Goal: Find specific page/section: Find specific page/section

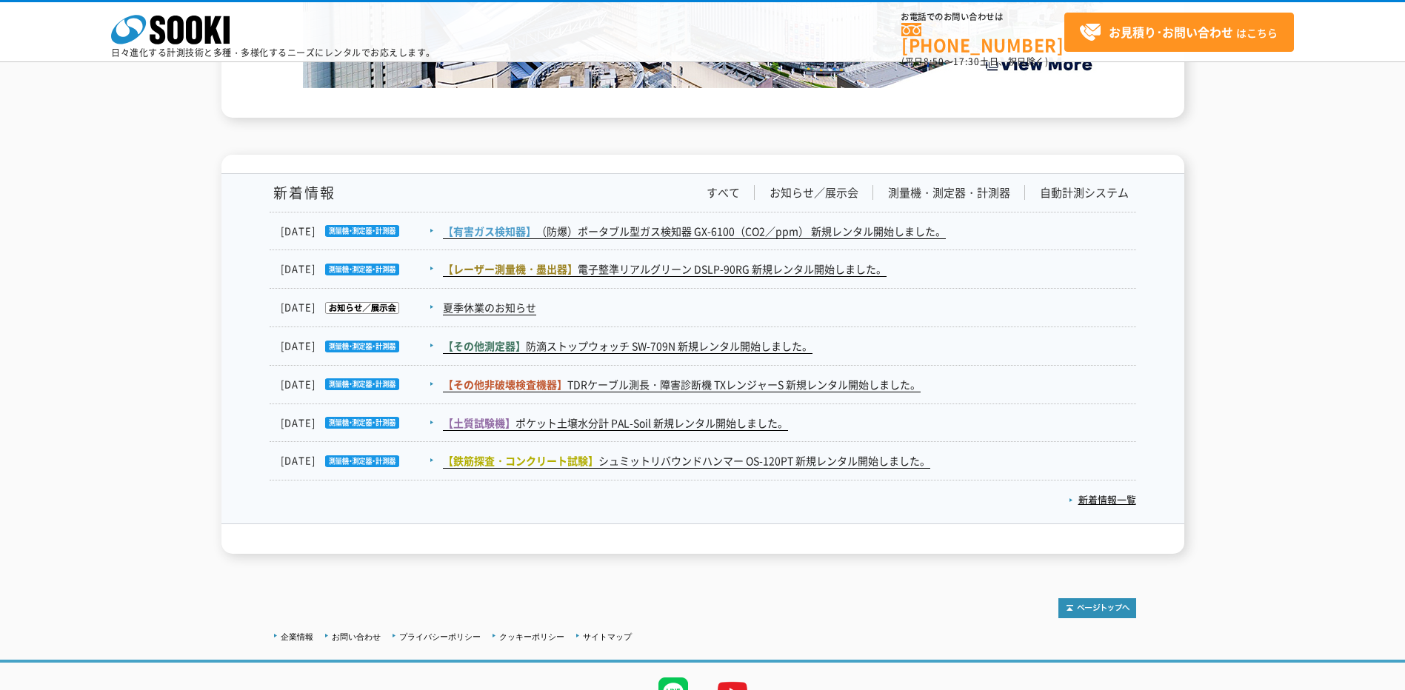
scroll to position [2415, 0]
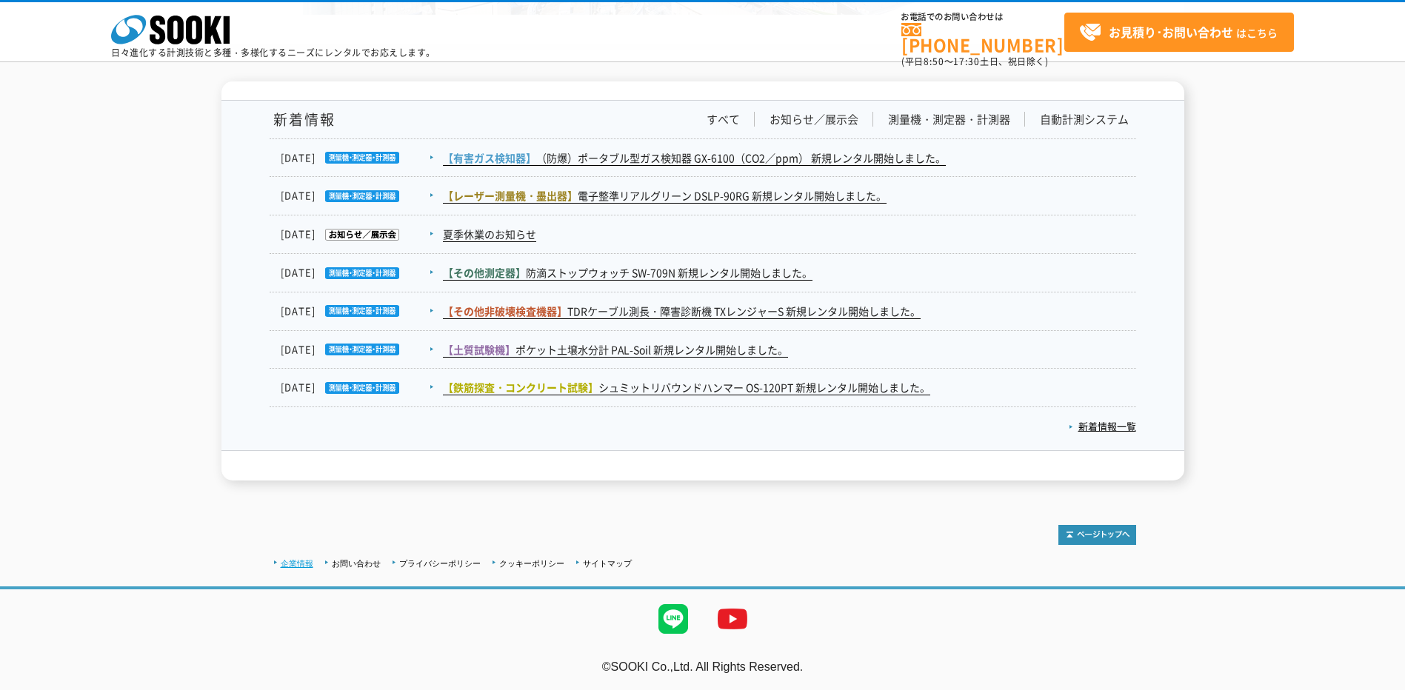
click at [301, 559] on link "企業情報" at bounding box center [297, 563] width 33 height 9
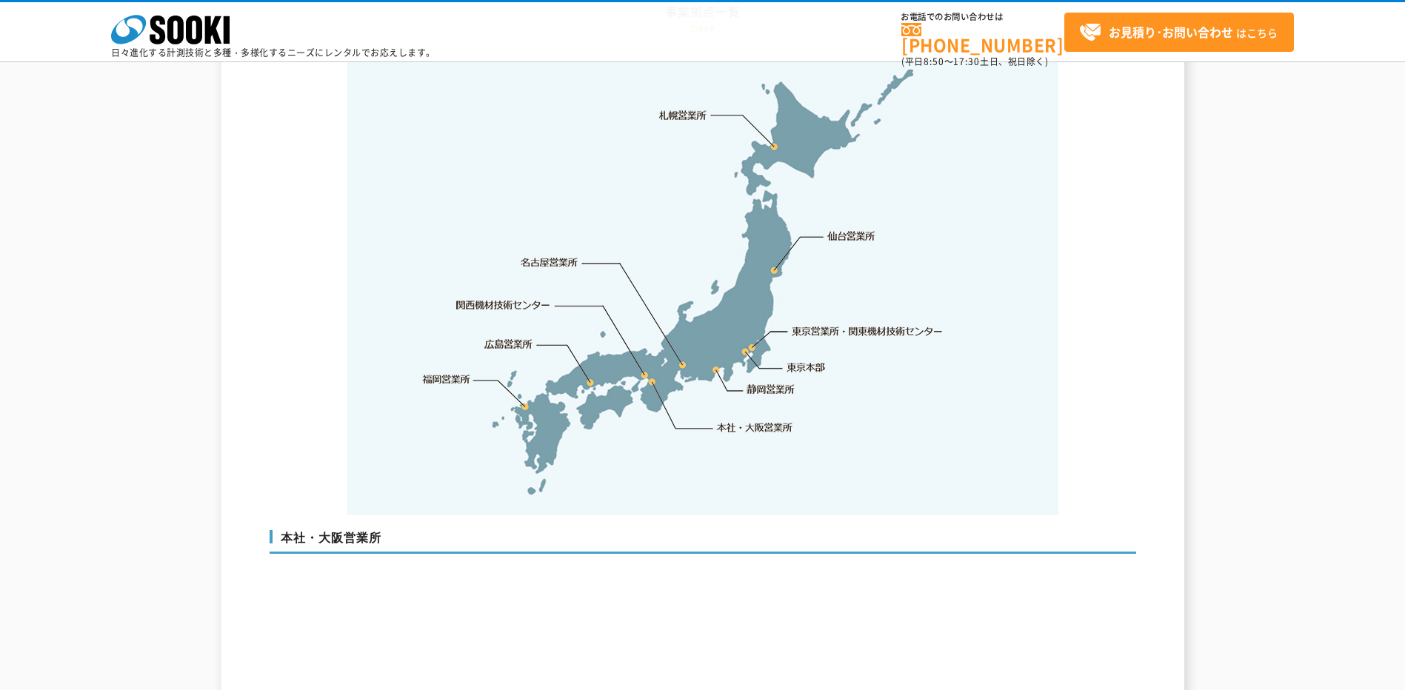
scroll to position [3110, 0]
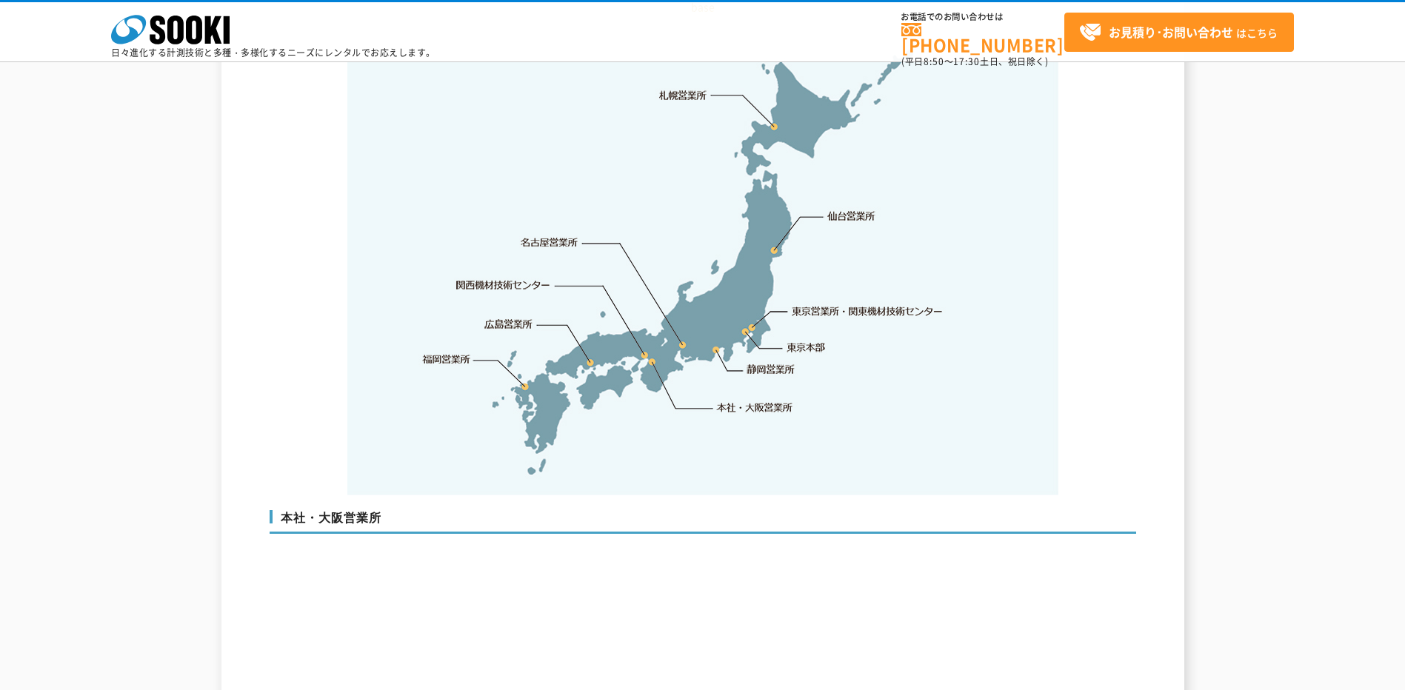
click at [510, 278] on link "関西機材技術センター" at bounding box center [503, 285] width 94 height 15
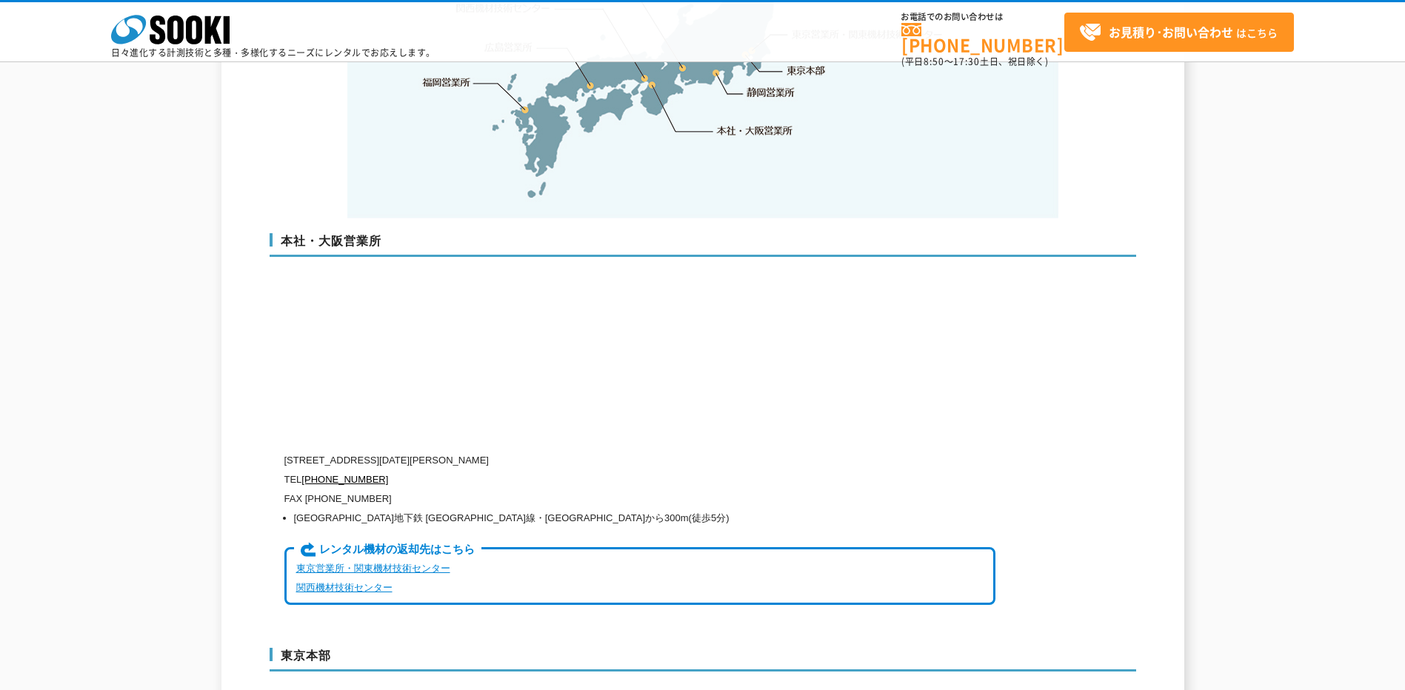
scroll to position [3454, 0]
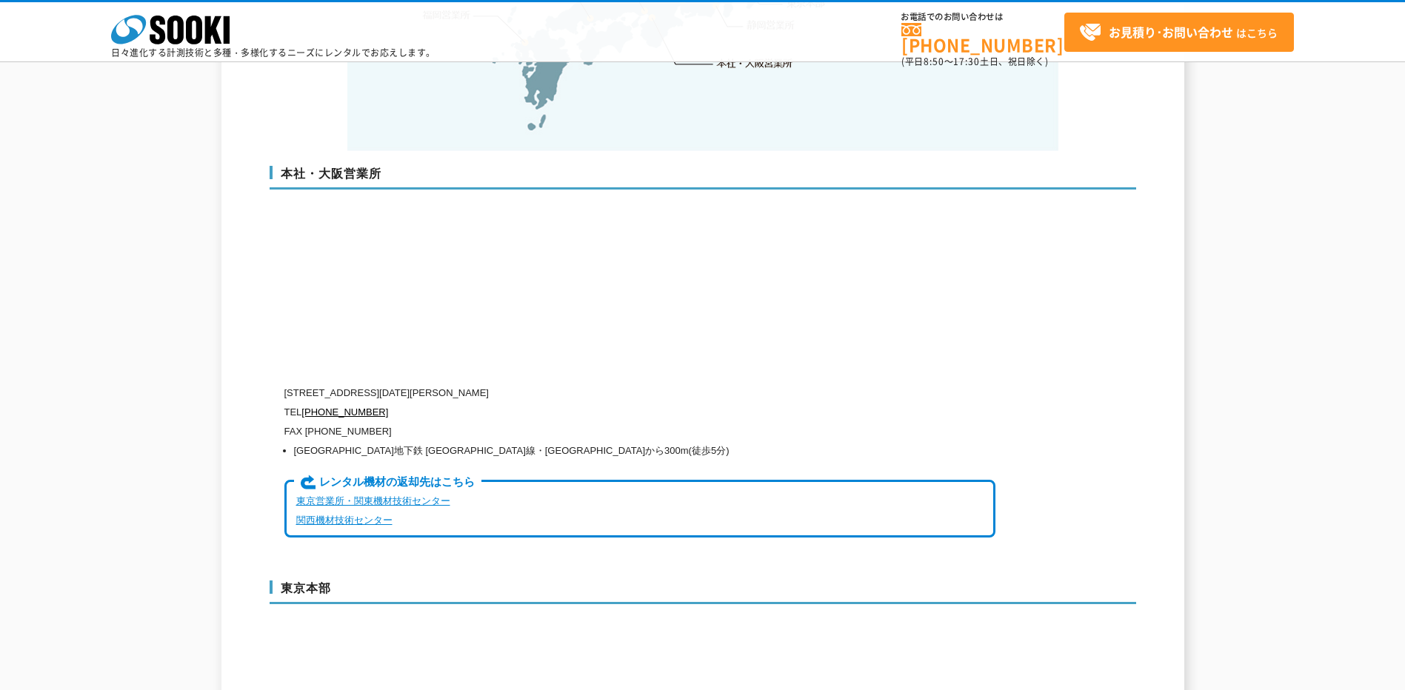
click at [333, 515] on link "関西機材技術センター" at bounding box center [344, 520] width 96 height 11
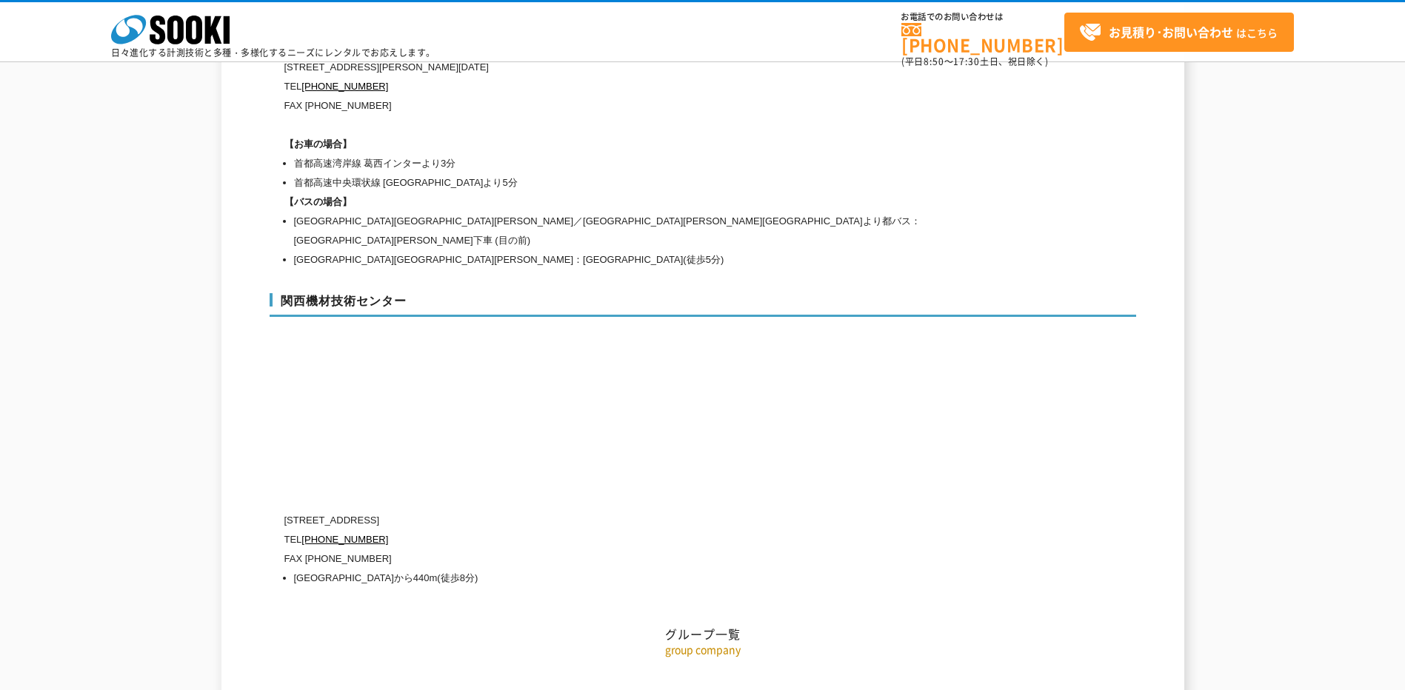
scroll to position [6638, 0]
